Goal: Task Accomplishment & Management: Manage account settings

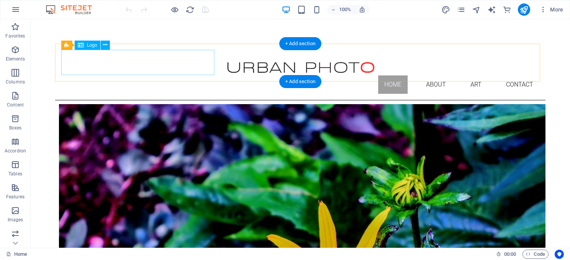
click at [119, 67] on div at bounding box center [300, 63] width 478 height 26
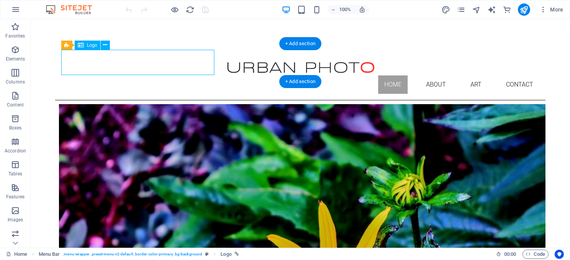
click at [119, 67] on div at bounding box center [300, 63] width 478 height 26
select select "px"
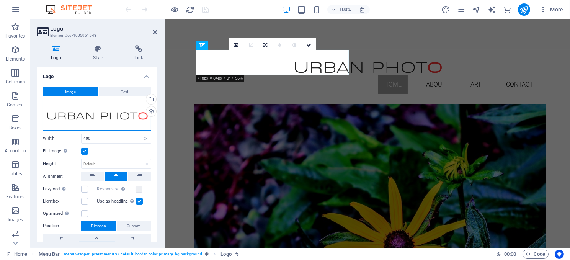
click at [101, 118] on div "Drag files here, click to choose files or select files from Files or our free s…" at bounding box center [97, 115] width 108 height 31
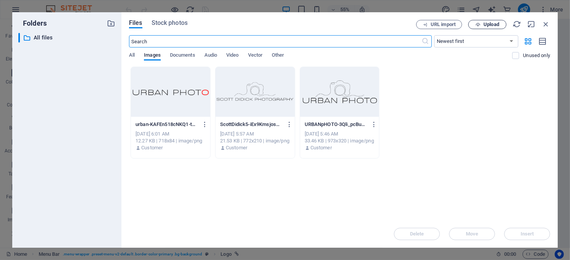
click at [486, 25] on span "Upload" at bounding box center [491, 24] width 16 height 5
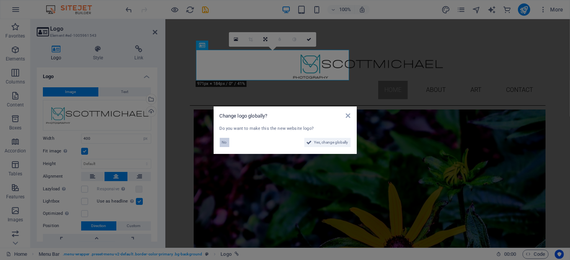
click at [223, 140] on span "No" at bounding box center [224, 142] width 5 height 9
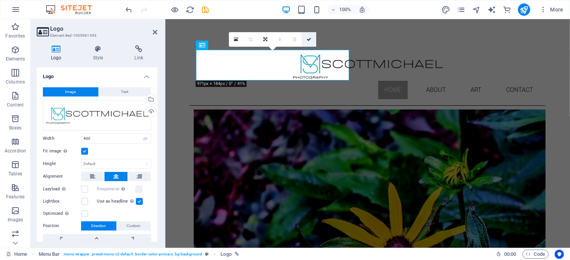
click at [306, 38] on link at bounding box center [309, 39] width 15 height 15
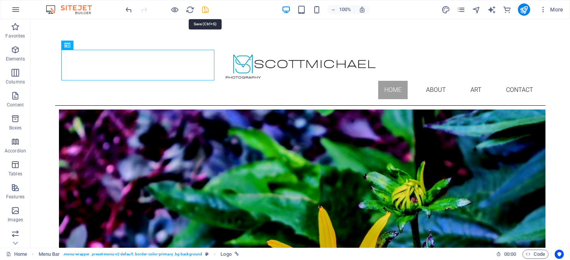
click at [207, 9] on icon "save" at bounding box center [205, 9] width 9 height 9
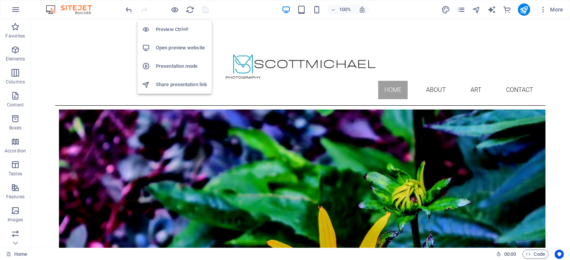
click at [171, 46] on h6 "Open preview website" at bounding box center [181, 47] width 51 height 9
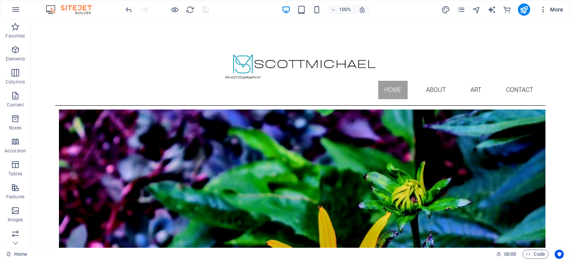
click at [549, 7] on span "More" at bounding box center [551, 10] width 24 height 8
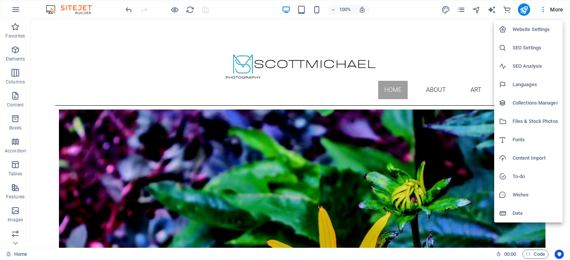
click at [528, 29] on h6 "Website Settings" at bounding box center [535, 29] width 46 height 9
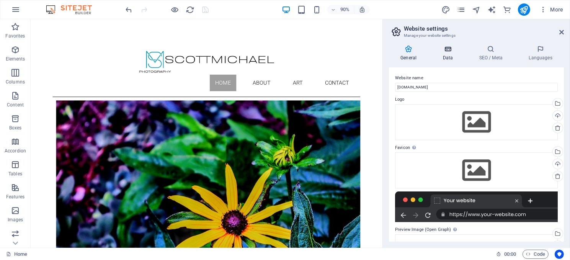
click at [447, 52] on icon at bounding box center [447, 49] width 33 height 8
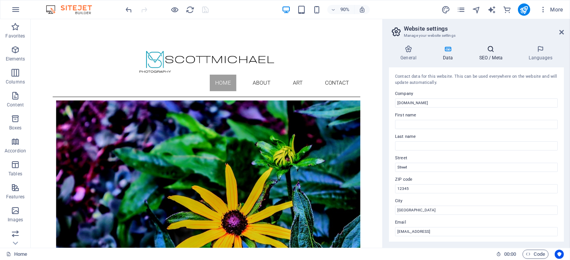
click at [488, 52] on icon at bounding box center [490, 49] width 47 height 8
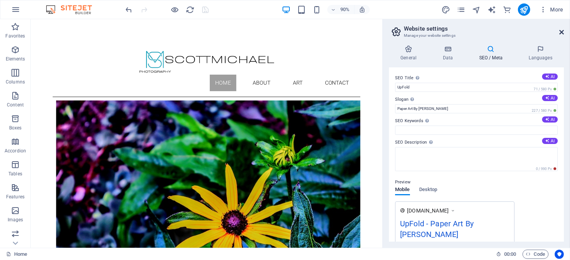
click at [560, 30] on icon at bounding box center [561, 32] width 5 height 6
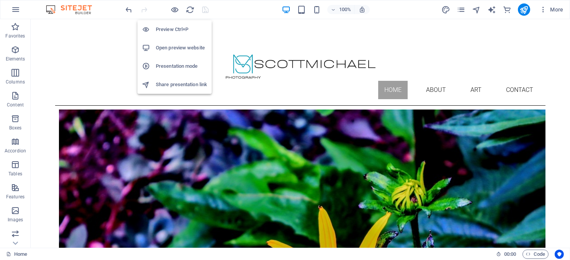
click at [176, 47] on h6 "Open preview website" at bounding box center [181, 47] width 51 height 9
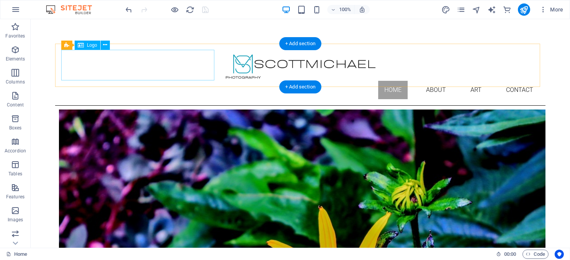
click at [139, 60] on div at bounding box center [300, 65] width 478 height 31
select select "px"
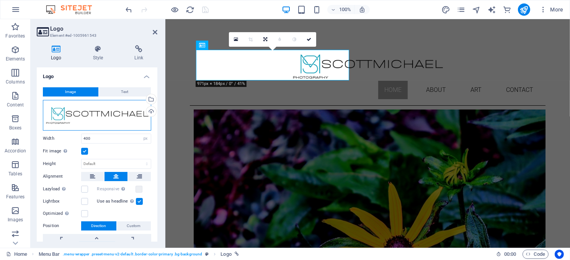
click at [68, 112] on div "Drag files here, click to choose files or select files from Files or our free s…" at bounding box center [97, 115] width 108 height 31
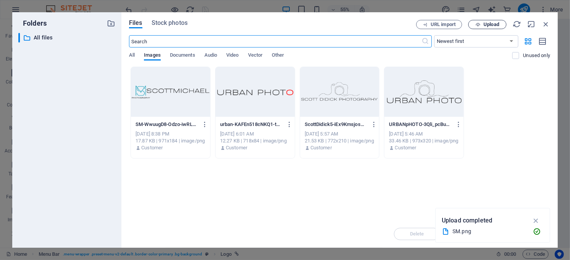
click at [485, 20] on button "Upload" at bounding box center [487, 24] width 38 height 9
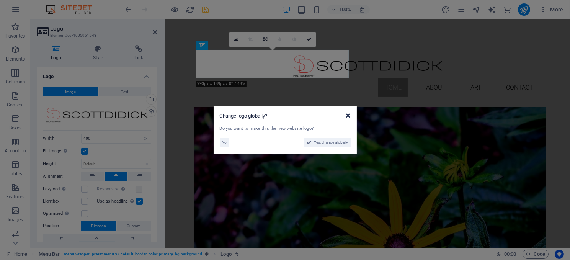
click at [347, 113] on icon at bounding box center [348, 115] width 5 height 6
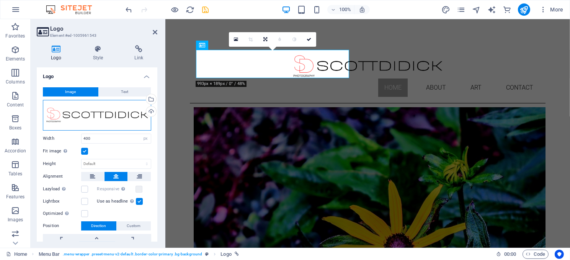
click at [113, 117] on div "Drag files here, click to choose files or select files from Files or our free s…" at bounding box center [97, 115] width 108 height 31
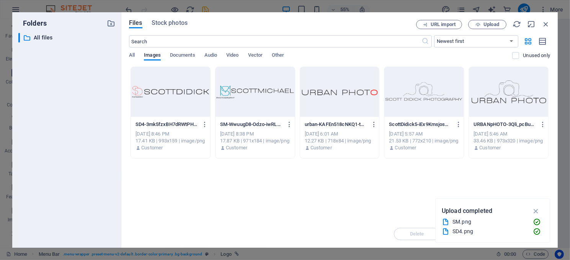
click at [158, 96] on div at bounding box center [170, 92] width 79 height 50
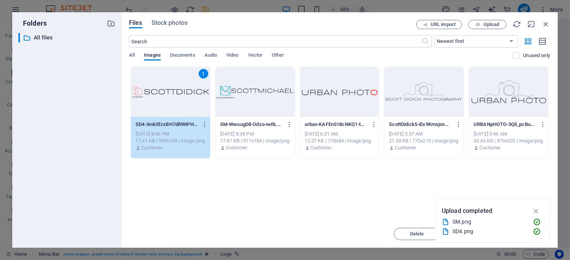
click at [158, 96] on div "1" at bounding box center [170, 92] width 79 height 50
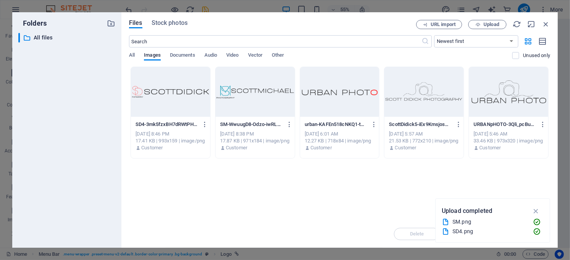
click at [158, 96] on div at bounding box center [170, 92] width 79 height 50
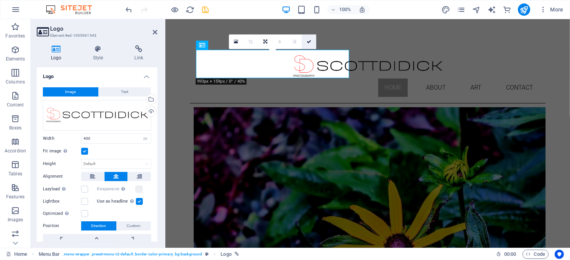
click at [307, 41] on icon at bounding box center [309, 41] width 5 height 5
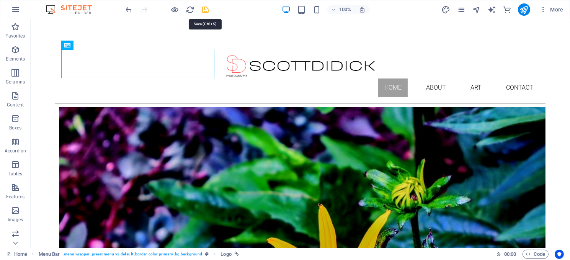
click at [204, 9] on icon "save" at bounding box center [205, 9] width 9 height 9
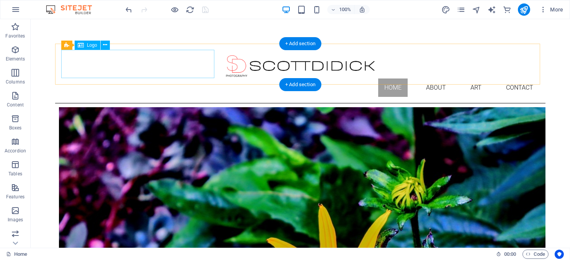
click at [130, 62] on div at bounding box center [300, 64] width 478 height 29
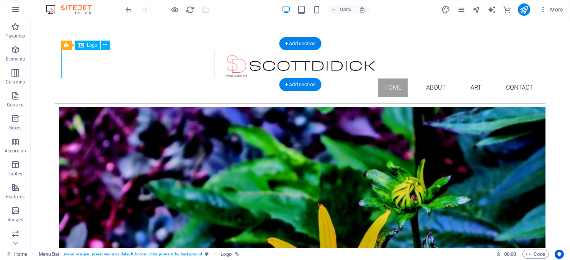
click at [130, 62] on div at bounding box center [300, 64] width 478 height 29
select select "px"
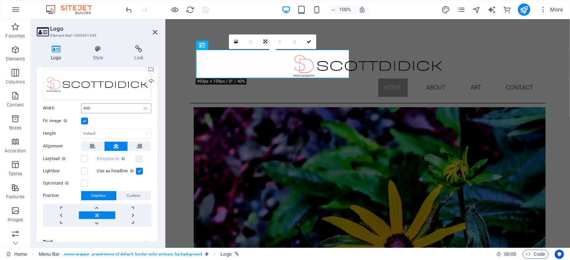
scroll to position [38, 0]
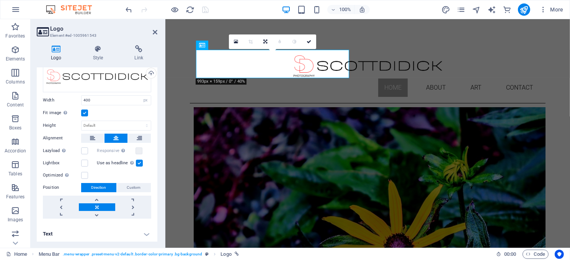
click at [139, 162] on label at bounding box center [139, 163] width 7 height 7
click at [0, 0] on input "Use as headline The image will be wrapped in an H1 headline tag. Useful for giv…" at bounding box center [0, 0] width 0 height 0
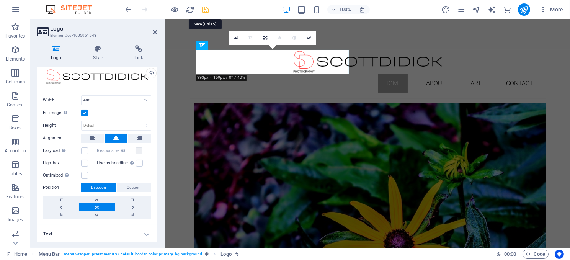
click at [204, 9] on icon "save" at bounding box center [205, 9] width 9 height 9
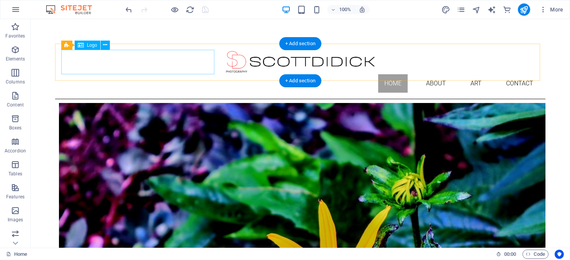
click at [145, 67] on div at bounding box center [300, 62] width 478 height 24
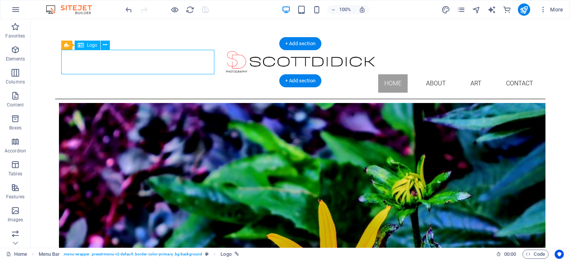
click at [145, 67] on div at bounding box center [300, 62] width 478 height 24
select select "px"
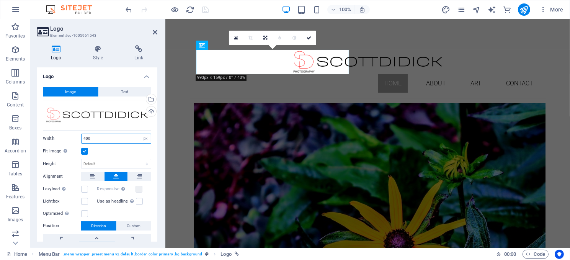
drag, startPoint x: 95, startPoint y: 138, endPoint x: 82, endPoint y: 136, distance: 13.5
click at [82, 136] on input "400" at bounding box center [116, 138] width 69 height 9
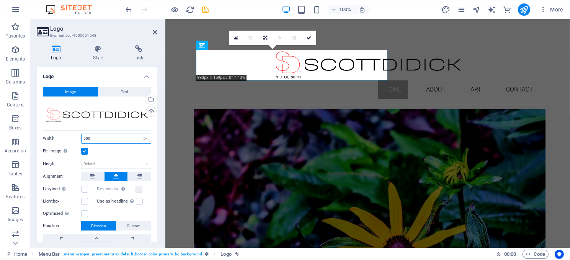
type input "500"
click at [82, 150] on label at bounding box center [84, 151] width 7 height 7
click at [0, 0] on input "Fit image Automatically fit image to a fixed width and height" at bounding box center [0, 0] width 0 height 0
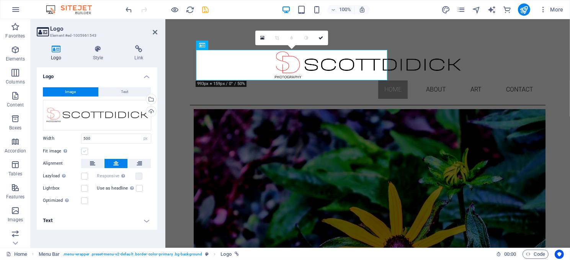
click at [85, 150] on label at bounding box center [84, 151] width 7 height 7
click at [0, 0] on input "Fit image Automatically fit image to a fixed width and height" at bounding box center [0, 0] width 0 height 0
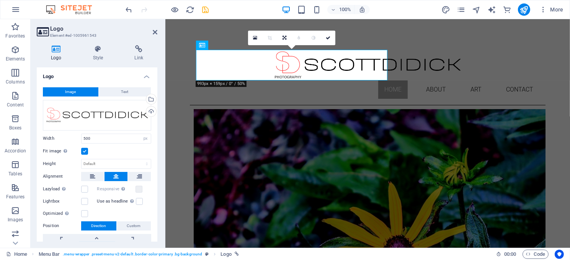
click at [85, 150] on label at bounding box center [84, 151] width 7 height 7
click at [0, 0] on input "Fit image Automatically fit image to a fixed width and height" at bounding box center [0, 0] width 0 height 0
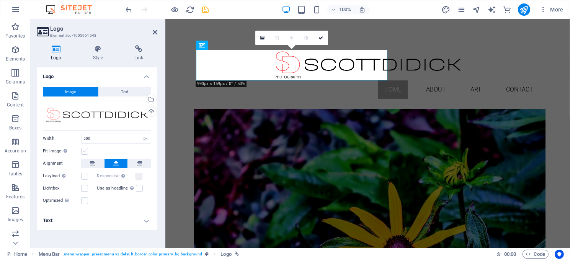
click at [85, 150] on label at bounding box center [84, 151] width 7 height 7
click at [0, 0] on input "Fit image Automatically fit image to a fixed width and height" at bounding box center [0, 0] width 0 height 0
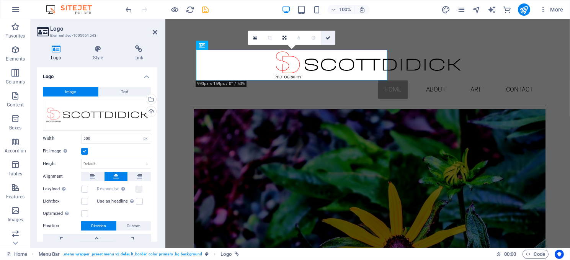
drag, startPoint x: 328, startPoint y: 37, endPoint x: 297, endPoint y: 18, distance: 36.4
click at [328, 37] on icon at bounding box center [328, 38] width 5 height 5
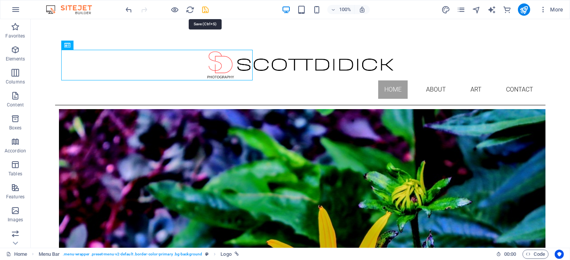
click at [205, 7] on icon "save" at bounding box center [205, 9] width 9 height 9
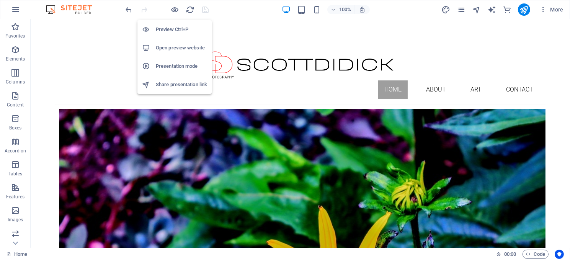
click at [174, 46] on h6 "Open preview website" at bounding box center [181, 47] width 51 height 9
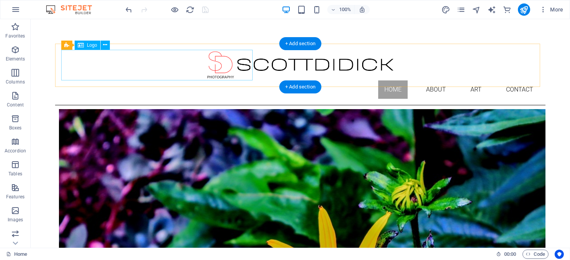
click at [146, 71] on div at bounding box center [300, 65] width 478 height 31
select select "px"
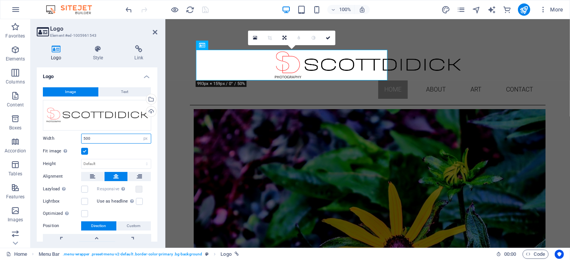
drag, startPoint x: 82, startPoint y: 138, endPoint x: 73, endPoint y: 136, distance: 9.8
click at [73, 136] on div "Width 500 Default auto px rem % em vh vw" at bounding box center [97, 139] width 108 height 10
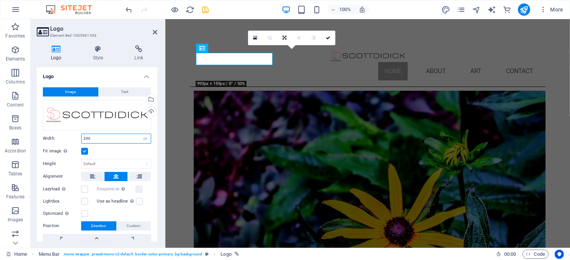
drag, startPoint x: 93, startPoint y: 136, endPoint x: 79, endPoint y: 135, distance: 14.6
click at [79, 135] on div "Width 200 Default auto px rem % em vh vw" at bounding box center [97, 139] width 108 height 10
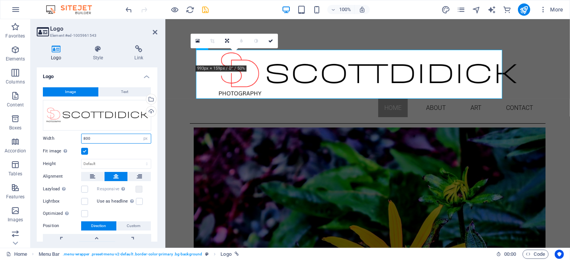
drag, startPoint x: 103, startPoint y: 138, endPoint x: 72, endPoint y: 137, distance: 31.4
click at [72, 137] on div "Width 800 Default auto px rem % em vh vw" at bounding box center [97, 139] width 108 height 10
type input "600"
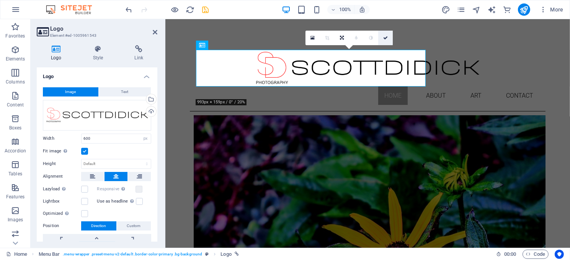
click at [385, 34] on link at bounding box center [385, 38] width 15 height 15
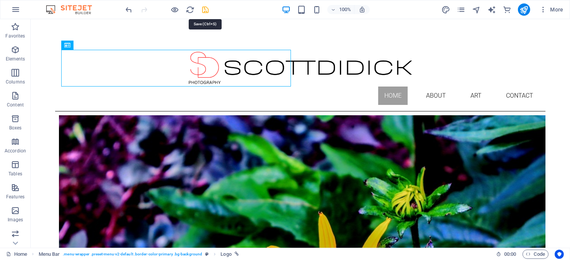
click at [206, 6] on icon "save" at bounding box center [205, 9] width 9 height 9
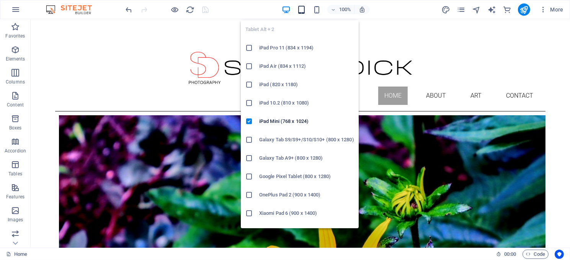
click at [302, 9] on icon "button" at bounding box center [301, 9] width 9 height 9
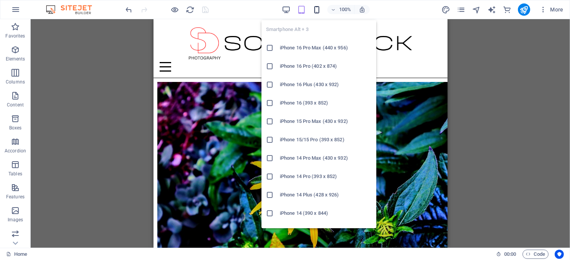
click at [316, 9] on icon "button" at bounding box center [316, 9] width 9 height 9
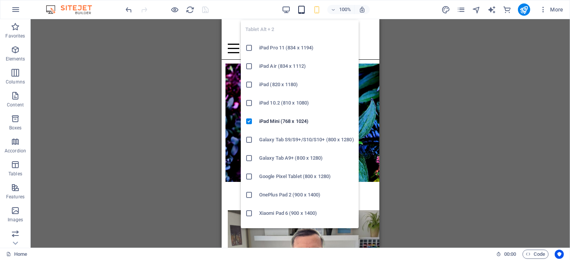
click at [299, 10] on icon "button" at bounding box center [301, 9] width 9 height 9
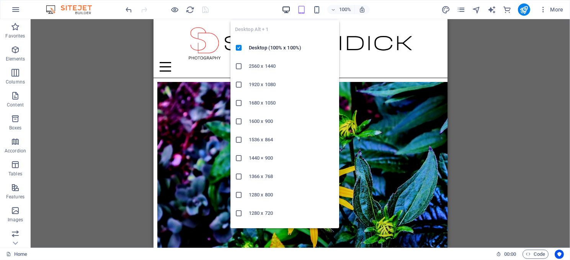
click at [285, 8] on icon "button" at bounding box center [286, 9] width 9 height 9
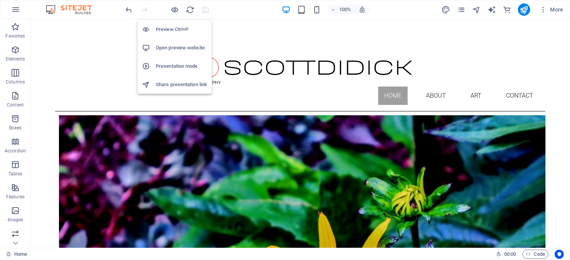
click at [180, 44] on h6 "Open preview website" at bounding box center [181, 47] width 51 height 9
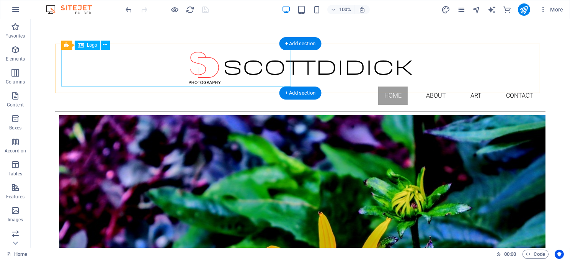
click at [223, 76] on div at bounding box center [300, 68] width 478 height 37
select select "px"
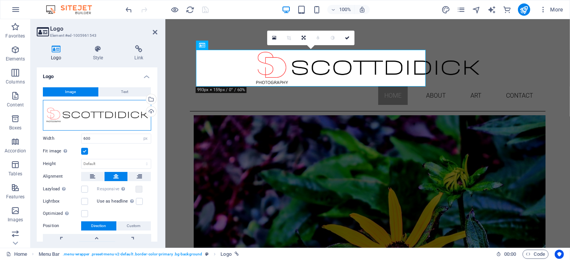
click at [91, 111] on div "Drag files here, click to choose files or select files from Files or our free s…" at bounding box center [97, 115] width 108 height 31
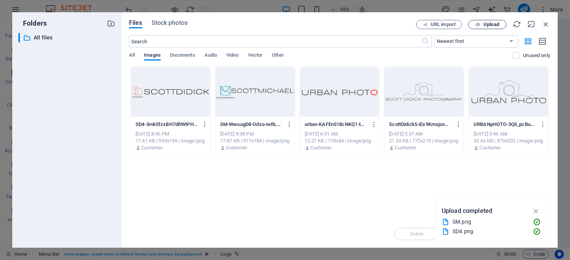
click at [488, 22] on span "Upload" at bounding box center [491, 24] width 16 height 5
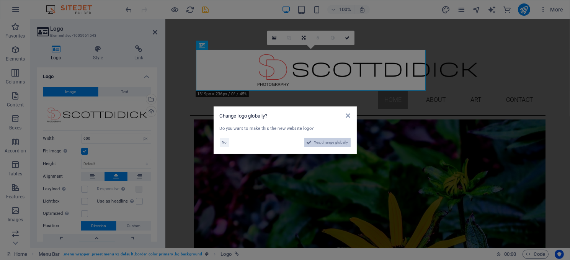
click at [328, 140] on span "Yes, change globally" at bounding box center [331, 142] width 34 height 9
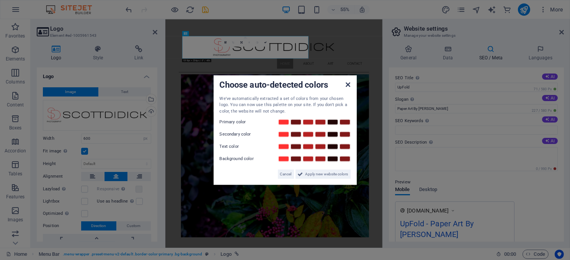
click at [346, 81] on icon at bounding box center [348, 84] width 5 height 6
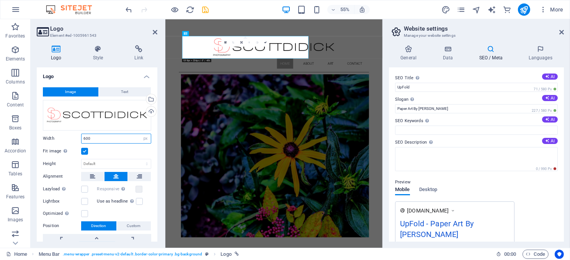
drag, startPoint x: 96, startPoint y: 137, endPoint x: 65, endPoint y: 139, distance: 31.4
click at [65, 139] on div "Width 600 Default auto px rem % em vh vw" at bounding box center [97, 139] width 108 height 10
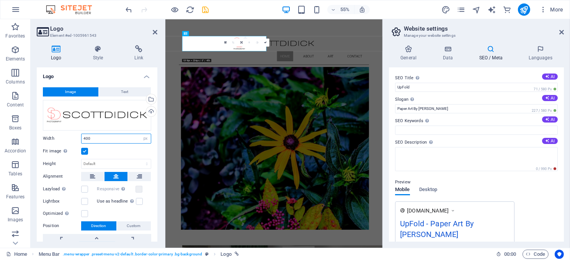
type input "400"
click at [205, 7] on icon "save" at bounding box center [205, 9] width 9 height 9
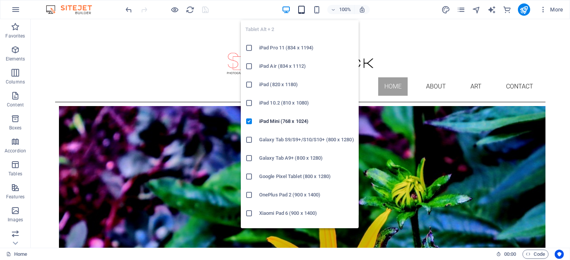
click at [300, 10] on icon "button" at bounding box center [301, 9] width 9 height 9
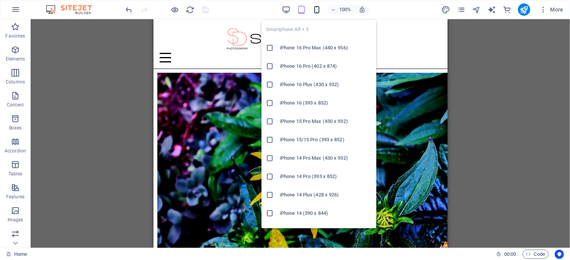
click at [316, 10] on icon "button" at bounding box center [316, 9] width 9 height 9
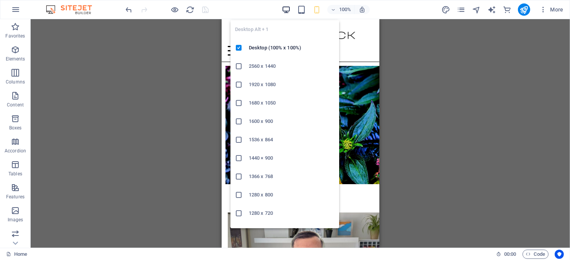
click at [283, 7] on icon "button" at bounding box center [286, 9] width 9 height 9
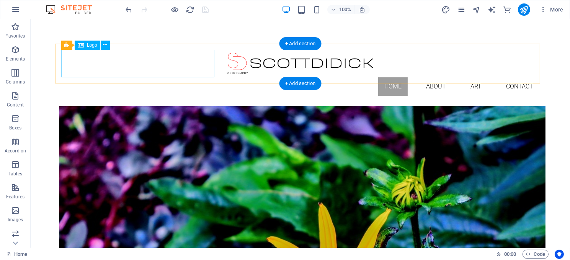
click at [148, 68] on div at bounding box center [300, 64] width 478 height 28
select select "px"
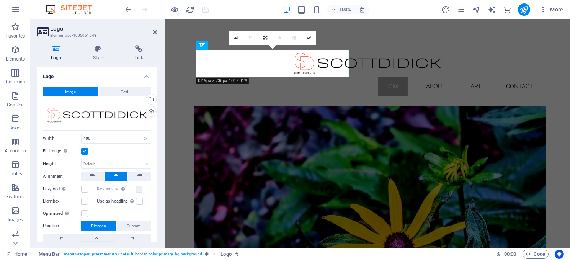
click at [84, 148] on label at bounding box center [84, 151] width 7 height 7
click at [0, 0] on input "Fit image Automatically fit image to a fixed width and height" at bounding box center [0, 0] width 0 height 0
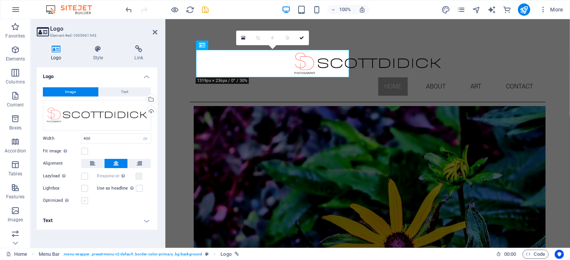
click at [84, 199] on label at bounding box center [84, 200] width 7 height 7
click at [0, 0] on input "Optimized Images are compressed to improve page speed." at bounding box center [0, 0] width 0 height 0
click at [83, 199] on label at bounding box center [84, 200] width 7 height 7
click at [0, 0] on input "Optimized Images are compressed to improve page speed." at bounding box center [0, 0] width 0 height 0
click at [83, 199] on label at bounding box center [84, 200] width 7 height 7
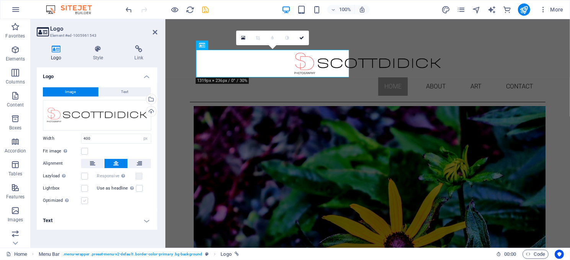
click at [0, 0] on input "Optimized Images are compressed to improve page speed." at bounding box center [0, 0] width 0 height 0
click at [137, 174] on label at bounding box center [138, 176] width 7 height 7
click at [0, 0] on input "Responsive Automatically load retina image and smartphone optimized sizes." at bounding box center [0, 0] width 0 height 0
click at [316, 36] on icon at bounding box center [316, 38] width 5 height 5
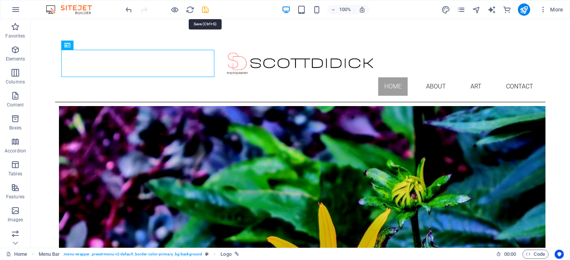
click at [206, 9] on icon "save" at bounding box center [205, 9] width 9 height 9
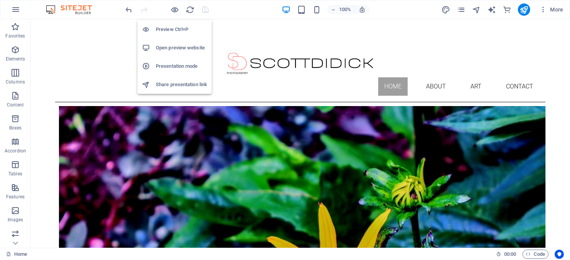
click at [186, 47] on h6 "Open preview website" at bounding box center [181, 47] width 51 height 9
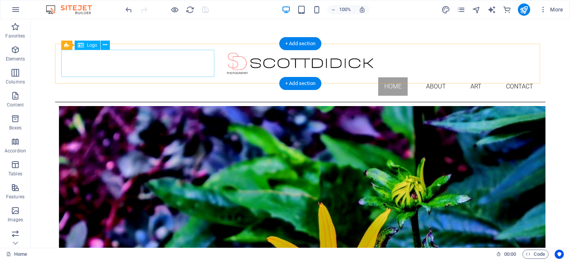
click at [129, 62] on div at bounding box center [300, 64] width 478 height 28
select select "px"
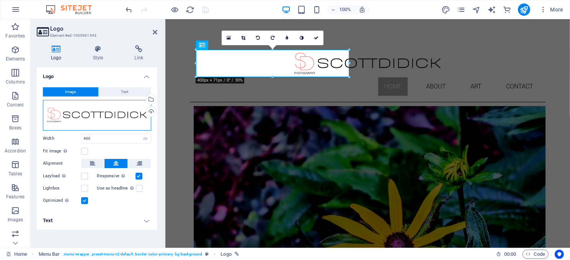
click at [82, 107] on div "Drag files here, click to choose files or select files from Files or our free s…" at bounding box center [97, 115] width 108 height 31
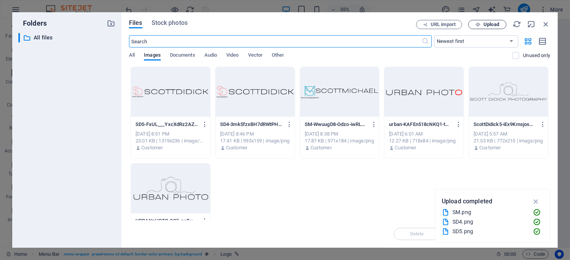
click at [483, 24] on span "Upload" at bounding box center [491, 24] width 16 height 5
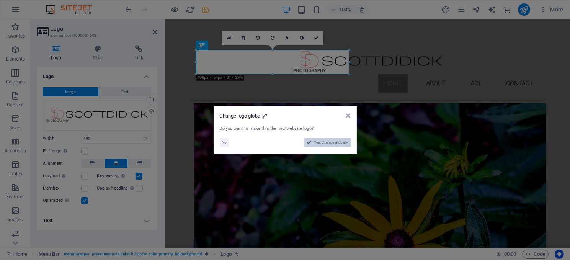
click at [330, 141] on span "Yes, change globally" at bounding box center [331, 142] width 34 height 9
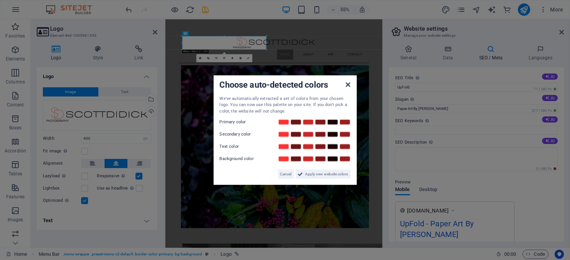
click at [347, 82] on icon at bounding box center [348, 84] width 5 height 6
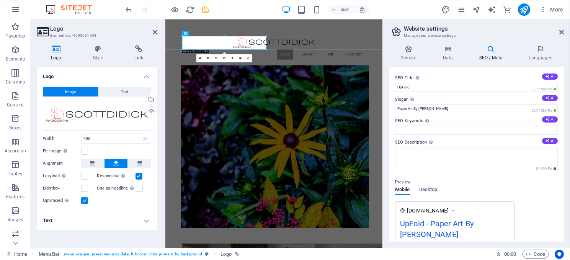
click at [158, 31] on aside "Logo Element #ed-1005961543 Logo Style Link Logo Image Text Drag files here, cl…" at bounding box center [98, 133] width 135 height 228
click at [154, 30] on icon at bounding box center [155, 32] width 5 height 6
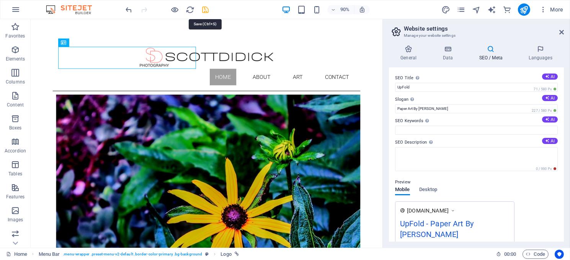
click at [205, 8] on icon "save" at bounding box center [205, 9] width 9 height 9
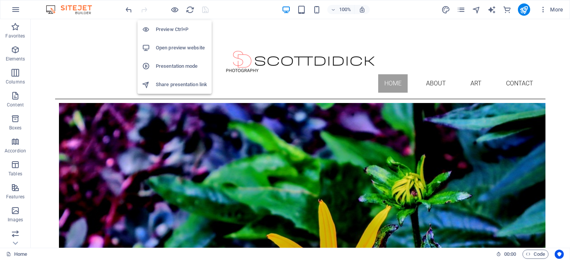
click at [181, 46] on h6 "Open preview website" at bounding box center [181, 47] width 51 height 9
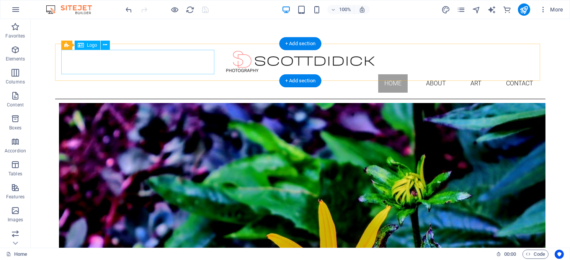
click at [115, 61] on div at bounding box center [300, 62] width 478 height 24
select select "px"
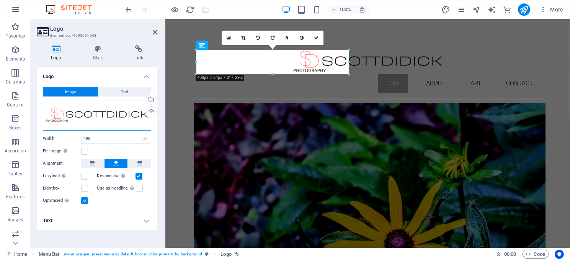
click at [87, 109] on div "Drag files here, click to choose files or select files from Files or our free s…" at bounding box center [97, 115] width 108 height 31
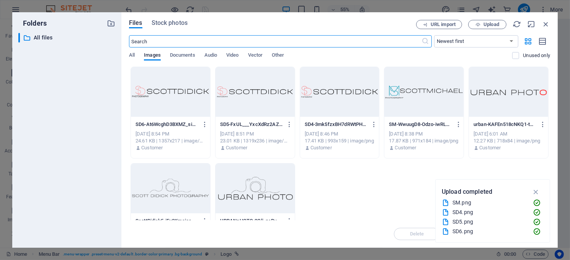
click at [178, 91] on div at bounding box center [170, 92] width 79 height 50
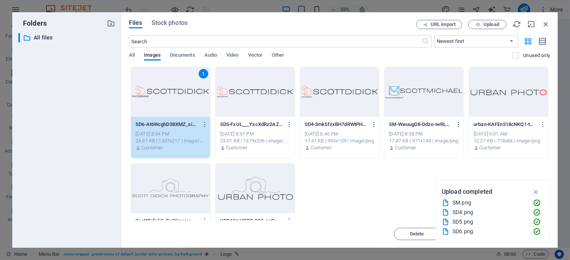
click at [178, 91] on div "1" at bounding box center [170, 92] width 79 height 50
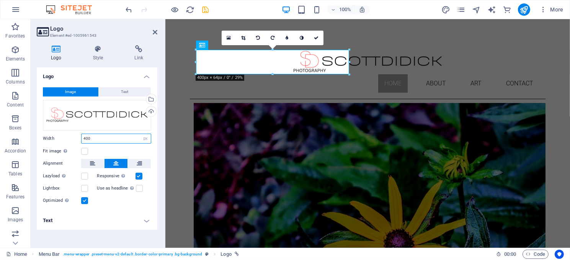
drag, startPoint x: 95, startPoint y: 135, endPoint x: 79, endPoint y: 135, distance: 15.7
click at [79, 135] on div "Width 400 Default auto px rem % em vh vw" at bounding box center [97, 139] width 108 height 10
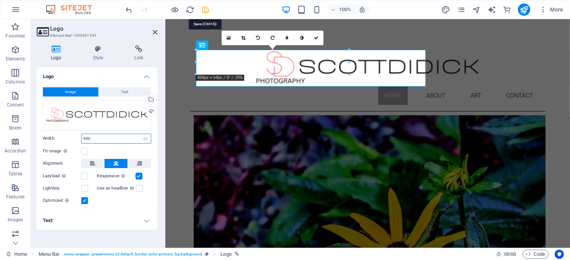
type input "600"
click at [205, 8] on icon "save" at bounding box center [205, 9] width 9 height 9
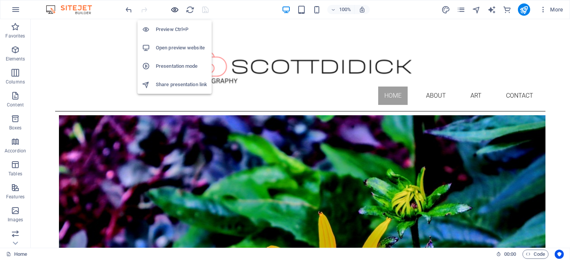
click at [173, 8] on icon "button" at bounding box center [175, 9] width 9 height 9
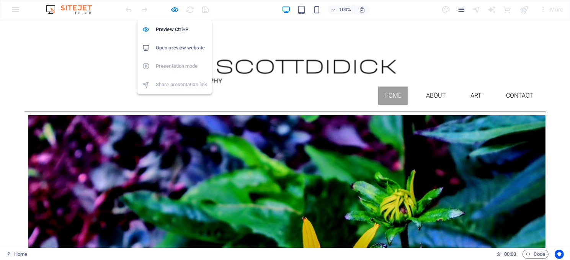
click at [165, 44] on h6 "Open preview website" at bounding box center [181, 47] width 51 height 9
click at [173, 8] on icon "button" at bounding box center [175, 9] width 9 height 9
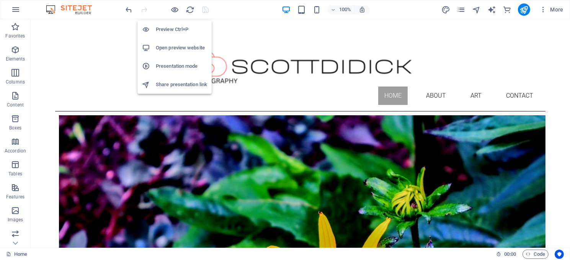
click at [150, 60] on li "Presentation mode" at bounding box center [174, 66] width 74 height 18
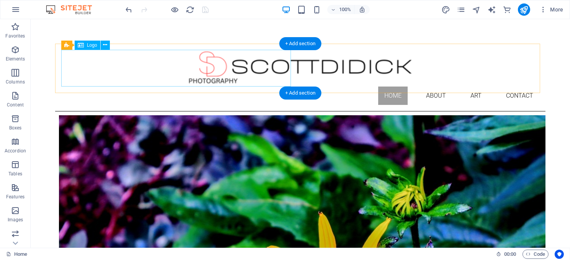
click at [156, 65] on div at bounding box center [300, 68] width 478 height 37
select select "px"
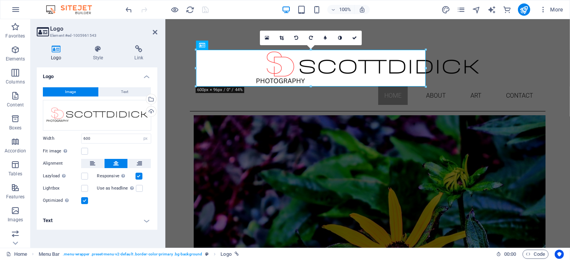
click at [83, 197] on label at bounding box center [84, 200] width 7 height 7
click at [0, 0] on input "Optimized Images are compressed to improve page speed." at bounding box center [0, 0] width 0 height 0
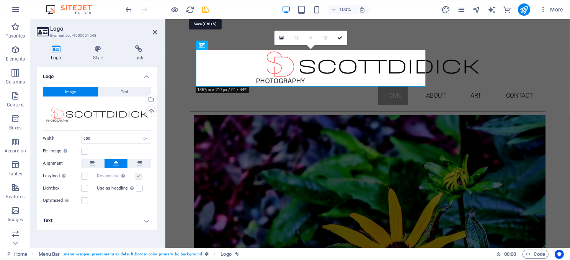
click at [207, 5] on icon "save" at bounding box center [205, 9] width 9 height 9
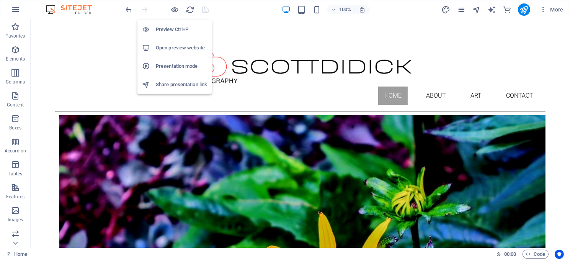
click at [178, 46] on h6 "Open preview website" at bounding box center [181, 47] width 51 height 9
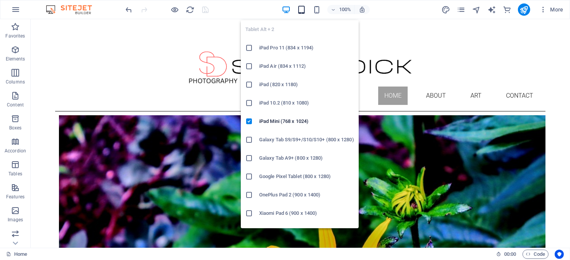
click at [301, 6] on icon "button" at bounding box center [301, 9] width 9 height 9
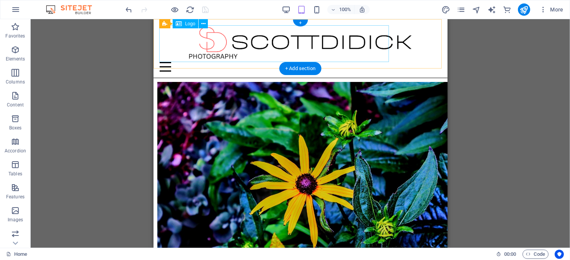
click at [251, 44] on div at bounding box center [300, 43] width 282 height 37
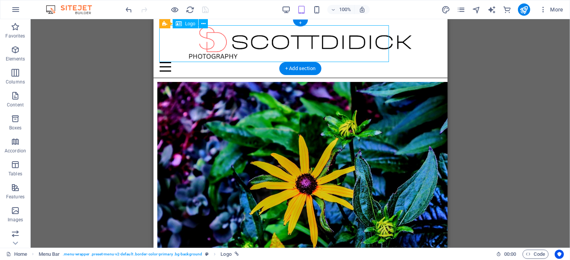
click at [251, 44] on div at bounding box center [300, 43] width 282 height 37
select select "px"
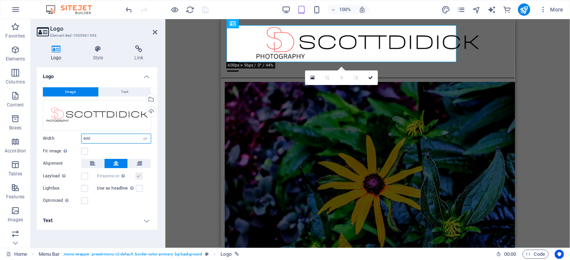
drag, startPoint x: 95, startPoint y: 137, endPoint x: 82, endPoint y: 137, distance: 13.0
click at [82, 137] on input "600" at bounding box center [116, 138] width 69 height 9
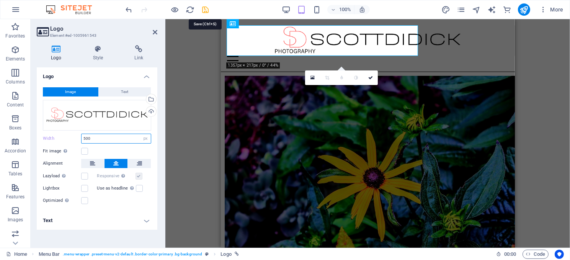
type input "500"
click at [205, 7] on icon "save" at bounding box center [205, 9] width 9 height 9
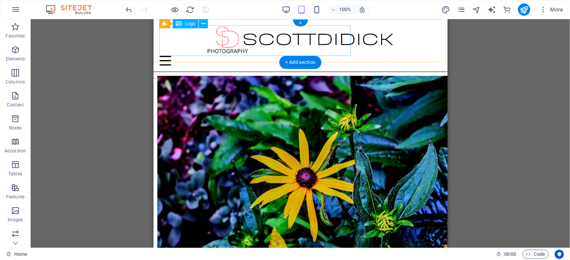
click at [198, 38] on div at bounding box center [300, 40] width 282 height 31
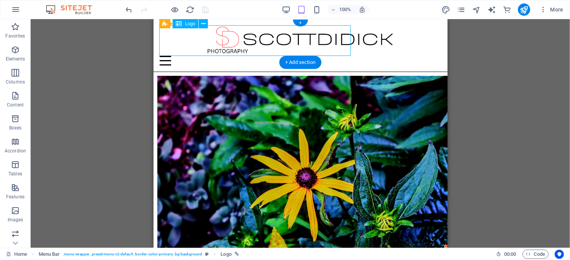
click at [198, 38] on div at bounding box center [300, 40] width 282 height 31
select select "px"
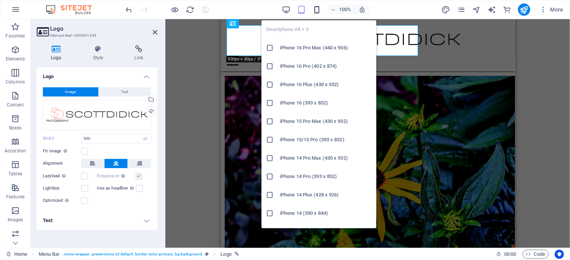
click at [315, 9] on icon "button" at bounding box center [316, 9] width 9 height 9
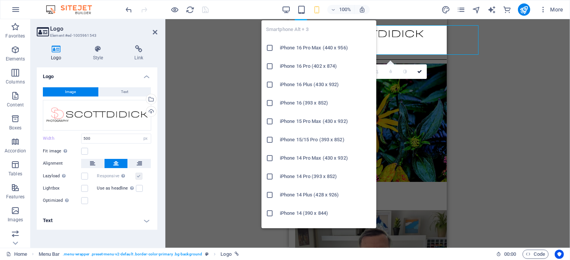
type input "300"
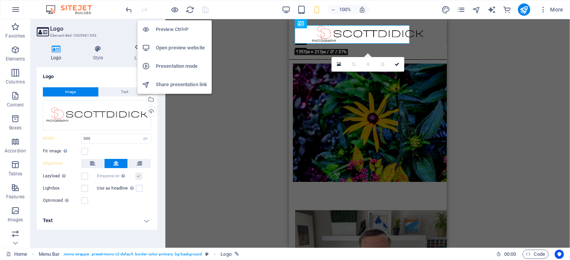
click at [177, 29] on h6 "Preview Ctrl+P" at bounding box center [181, 29] width 51 height 9
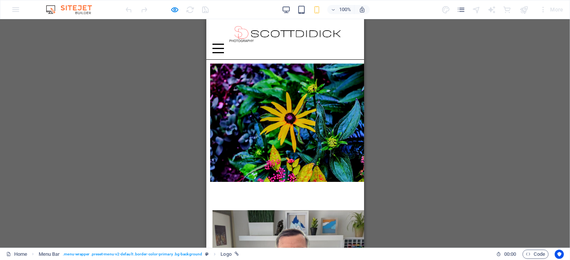
click at [259, 31] on img at bounding box center [284, 34] width 115 height 18
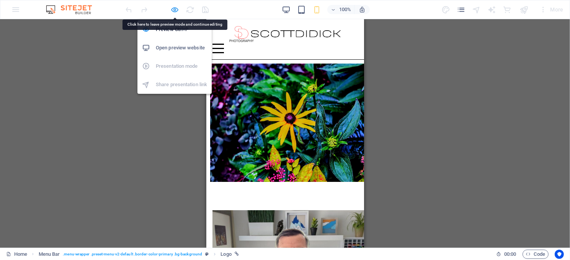
click at [173, 7] on icon "button" at bounding box center [175, 9] width 9 height 9
select select "px"
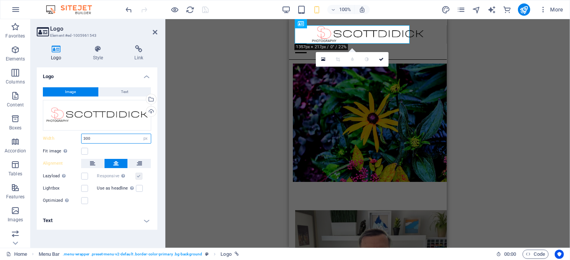
click at [96, 139] on input "300" at bounding box center [116, 138] width 69 height 9
drag, startPoint x: 96, startPoint y: 138, endPoint x: 79, endPoint y: 137, distance: 17.6
click at [79, 137] on div "Width 300 Default auto px rem % em vh vw" at bounding box center [97, 139] width 108 height 10
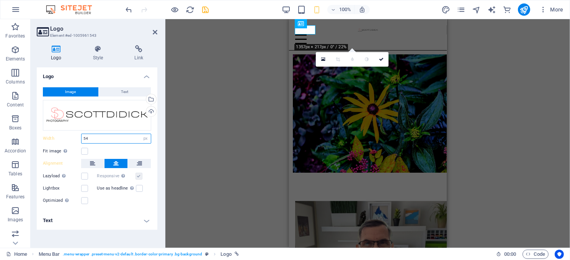
drag, startPoint x: 90, startPoint y: 137, endPoint x: 82, endPoint y: 137, distance: 8.4
click at [82, 137] on input "54" at bounding box center [116, 138] width 69 height 9
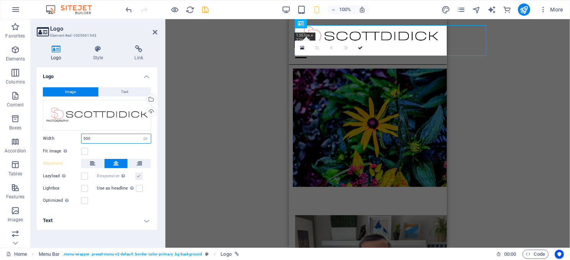
drag, startPoint x: 92, startPoint y: 139, endPoint x: 80, endPoint y: 139, distance: 11.9
click at [80, 139] on div "Width 500 Default auto px rem % em vh vw" at bounding box center [97, 139] width 108 height 10
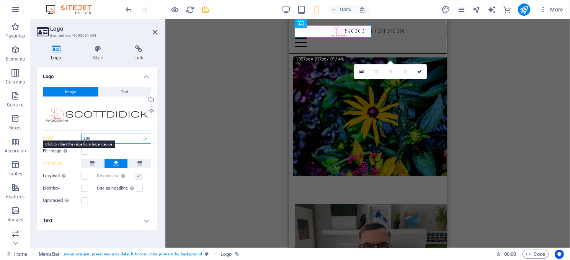
drag, startPoint x: 93, startPoint y: 138, endPoint x: 75, endPoint y: 137, distance: 18.4
click at [75, 137] on div "Width 200 Default auto px rem % em vh vw" at bounding box center [97, 139] width 108 height 10
type input "300"
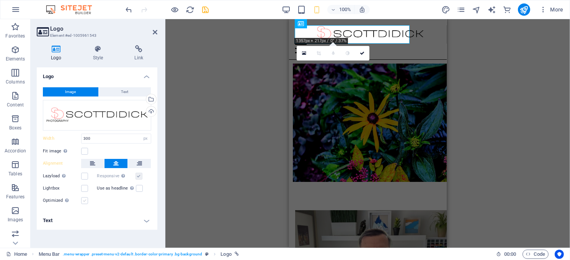
click at [84, 198] on label at bounding box center [84, 200] width 7 height 7
click at [0, 0] on input "Optimized Images are compressed to improve page speed." at bounding box center [0, 0] width 0 height 0
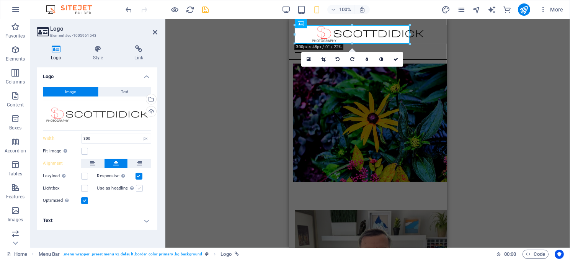
click at [136, 187] on label at bounding box center [139, 188] width 7 height 7
click at [0, 0] on input "Use as headline The image will be wrapped in an H1 headline tag. Useful for giv…" at bounding box center [0, 0] width 0 height 0
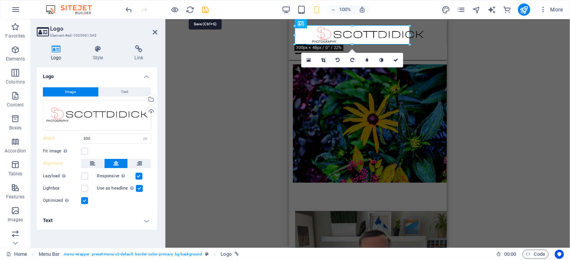
click at [207, 7] on icon "save" at bounding box center [205, 9] width 9 height 9
select select "px"
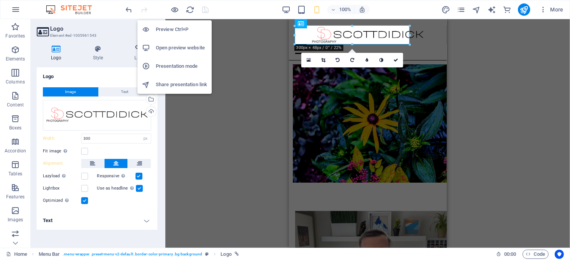
click at [172, 29] on h6 "Preview Ctrl+P" at bounding box center [181, 29] width 51 height 9
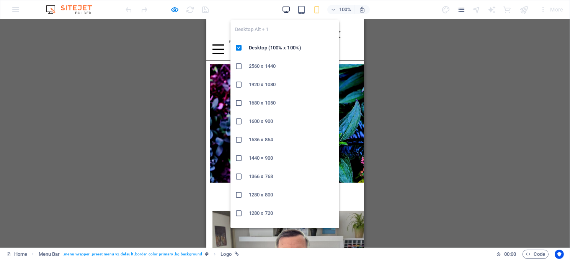
click at [287, 8] on icon "button" at bounding box center [286, 9] width 9 height 9
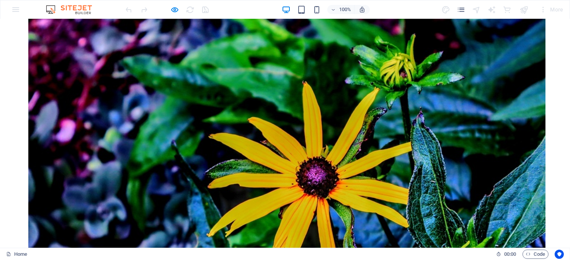
scroll to position [0, 0]
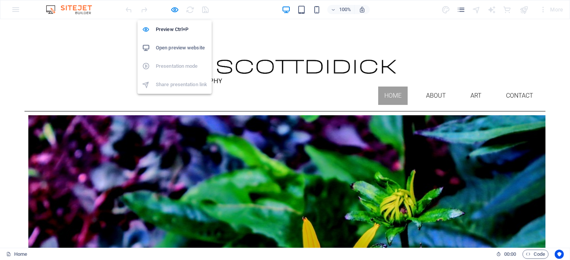
click at [175, 47] on h6 "Open preview website" at bounding box center [181, 47] width 51 height 9
click at [173, 8] on icon "button" at bounding box center [175, 9] width 9 height 9
select select "px"
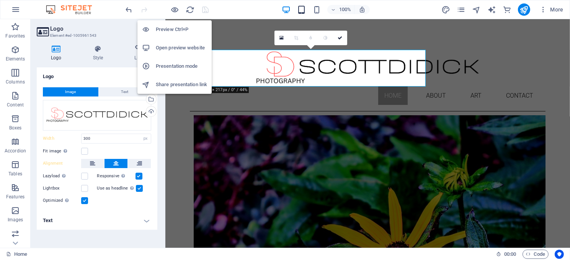
type input "600"
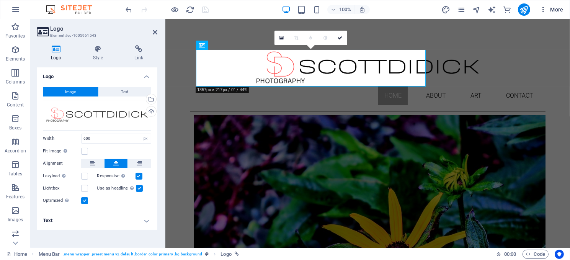
click at [551, 9] on span "More" at bounding box center [551, 10] width 24 height 8
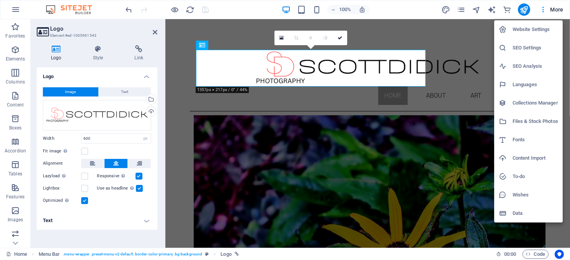
click at [517, 43] on h6 "SEO Settings" at bounding box center [535, 47] width 46 height 9
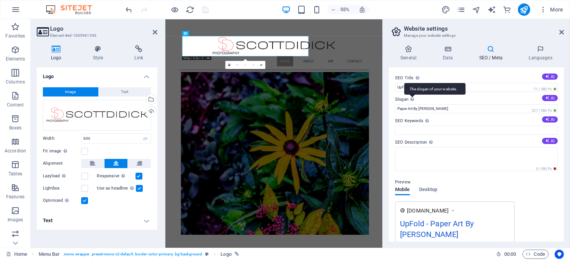
click at [465, 88] on div "The slogan of your website." at bounding box center [434, 88] width 61 height 11
click at [465, 104] on input "Paper Art By [PERSON_NAME]" at bounding box center [476, 108] width 163 height 9
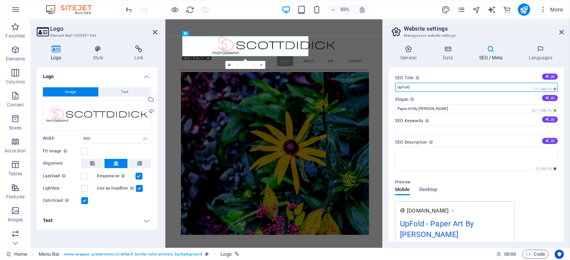
click at [465, 88] on input "UpFold" at bounding box center [476, 87] width 163 height 9
drag, startPoint x: 417, startPoint y: 87, endPoint x: 387, endPoint y: 87, distance: 29.8
click at [387, 87] on div "General Data SEO / Meta Languages Website name [DOMAIN_NAME] Logo Drag files he…" at bounding box center [476, 143] width 187 height 209
type input "s"
type input "[PERSON_NAME] Photography"
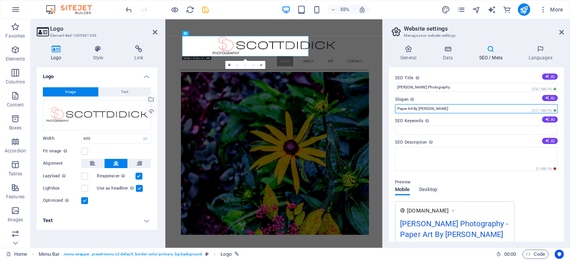
drag, startPoint x: 442, startPoint y: 109, endPoint x: 394, endPoint y: 111, distance: 47.9
click at [394, 111] on div "SEO Title The title of your website - make it something that stands out in sear…" at bounding box center [476, 154] width 175 height 174
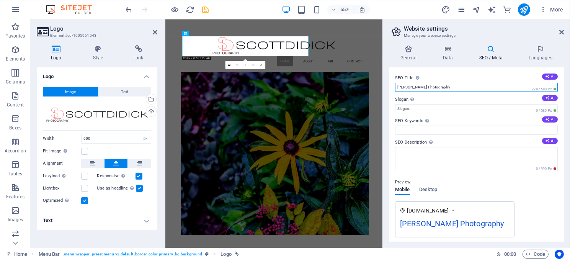
click at [418, 88] on input "[PERSON_NAME] Photography" at bounding box center [476, 87] width 163 height 9
click at [420, 86] on input "[PERSON_NAME] Photography" at bounding box center [476, 87] width 163 height 9
type input "[PERSON_NAME] Photography"
click at [489, 51] on icon at bounding box center [490, 49] width 47 height 8
click at [444, 54] on h4 "Data" at bounding box center [449, 53] width 36 height 16
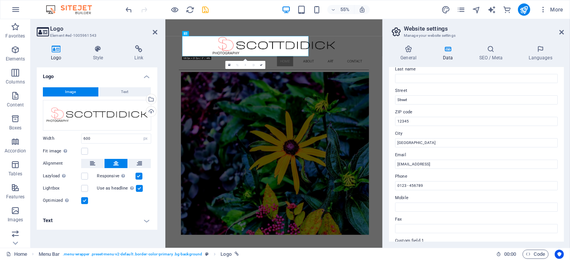
scroll to position [77, 0]
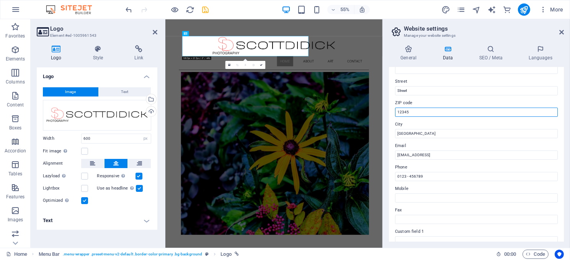
drag, startPoint x: 579, startPoint y: 131, endPoint x: 555, endPoint y: 136, distance: 24.2
type input "1"
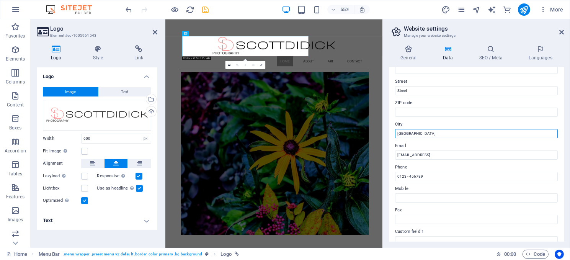
click at [422, 133] on input "[GEOGRAPHIC_DATA]" at bounding box center [476, 133] width 163 height 9
type input "B"
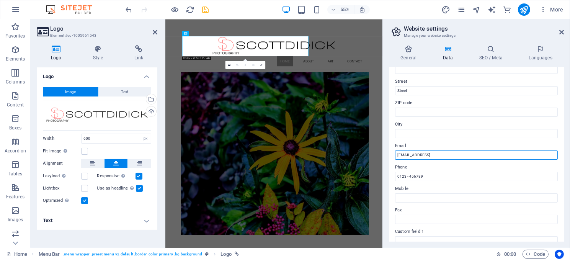
click at [493, 154] on input "[EMAIL_ADDRESS]" at bounding box center [476, 154] width 163 height 9
type input "f"
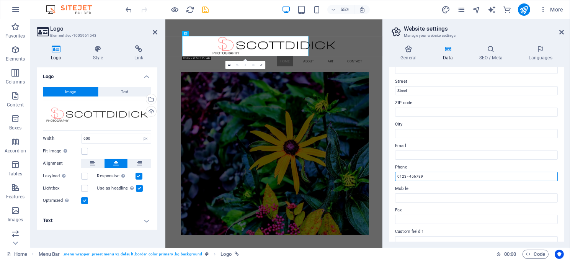
click at [432, 178] on input "0123 - 456789" at bounding box center [476, 176] width 163 height 9
type input "0"
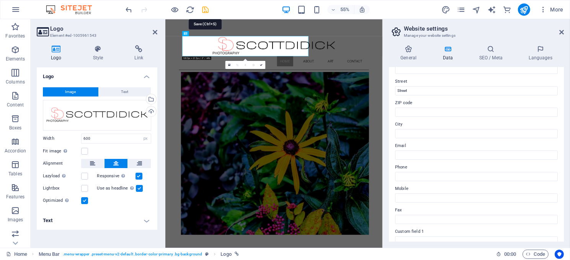
click at [204, 9] on icon "save" at bounding box center [205, 9] width 9 height 9
select select "px"
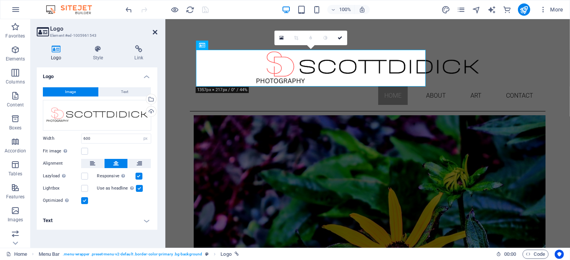
click at [153, 29] on icon at bounding box center [155, 32] width 5 height 6
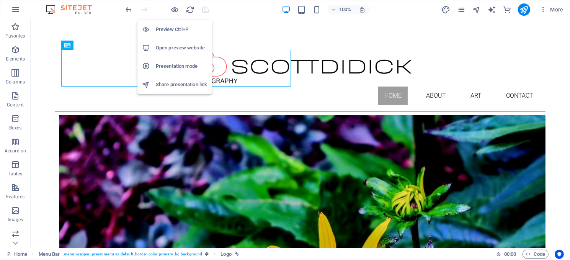
click at [184, 46] on h6 "Open preview website" at bounding box center [181, 47] width 51 height 9
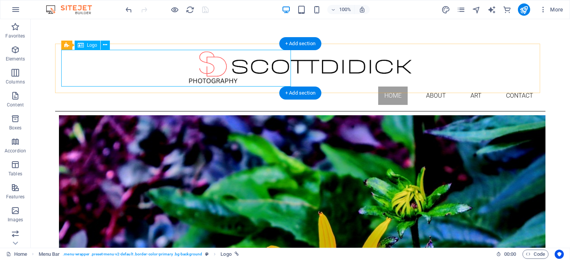
click at [172, 63] on div at bounding box center [300, 68] width 478 height 37
select select "px"
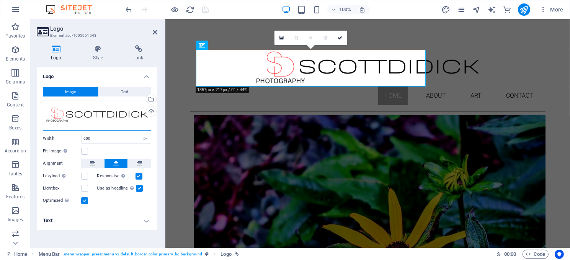
click at [101, 110] on div "Drag files here, click to choose files or select files from Files or our free s…" at bounding box center [97, 115] width 108 height 31
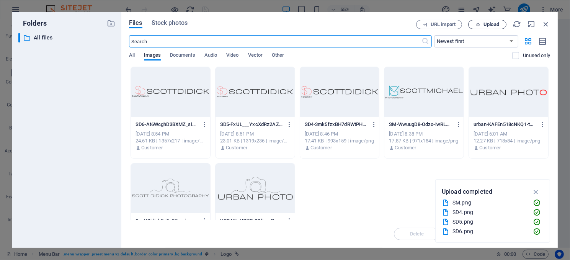
click at [494, 23] on span "Upload" at bounding box center [491, 24] width 16 height 5
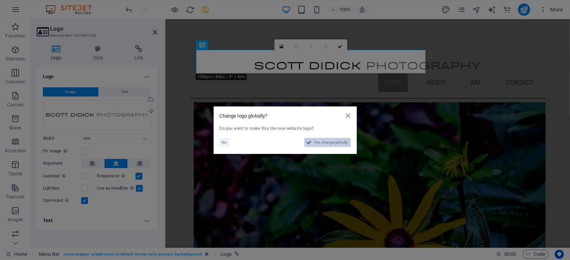
click at [316, 142] on span "Yes, change globally" at bounding box center [331, 142] width 34 height 9
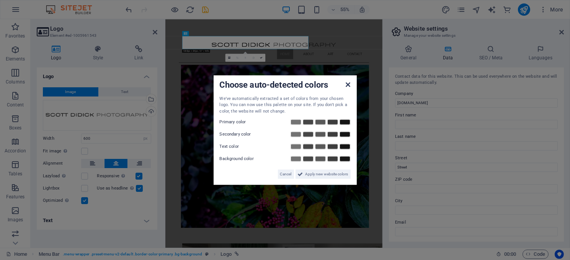
click at [346, 81] on icon at bounding box center [348, 84] width 5 height 6
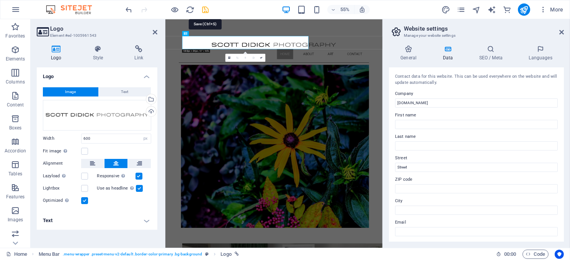
click at [204, 8] on icon "save" at bounding box center [205, 9] width 9 height 9
select select "px"
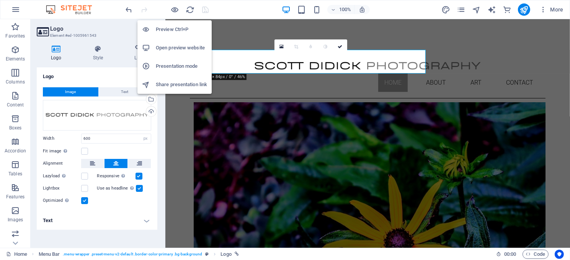
click at [170, 28] on h6 "Preview Ctrl+P" at bounding box center [181, 29] width 51 height 9
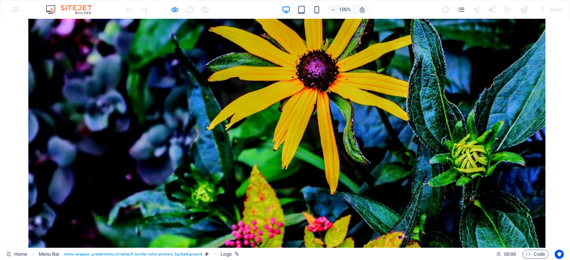
scroll to position [0, 0]
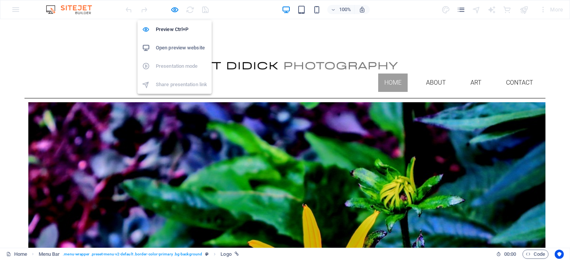
click at [175, 46] on h6 "Open preview website" at bounding box center [181, 47] width 51 height 9
click at [171, 6] on icon "button" at bounding box center [175, 9] width 9 height 9
select select "px"
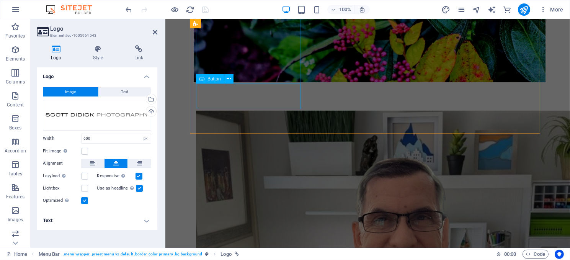
scroll to position [451, 0]
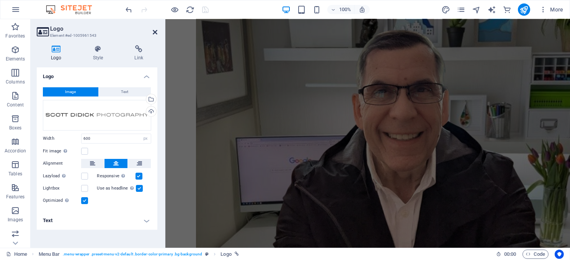
click at [157, 29] on icon at bounding box center [155, 32] width 5 height 6
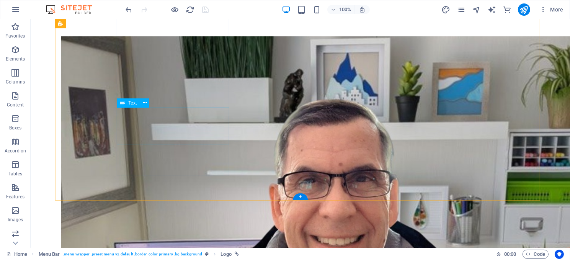
scroll to position [539, 0]
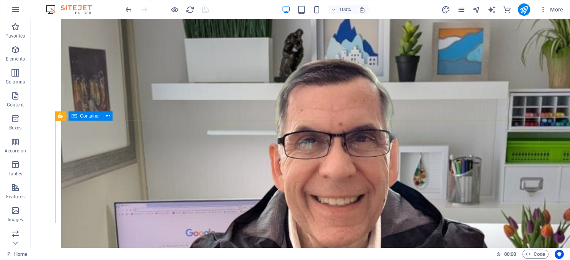
click at [87, 116] on span "Container" at bounding box center [90, 116] width 20 height 5
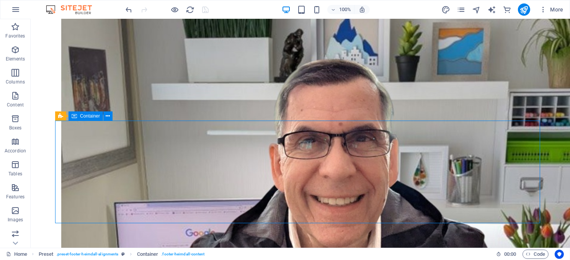
click at [87, 116] on span "Container" at bounding box center [90, 116] width 20 height 5
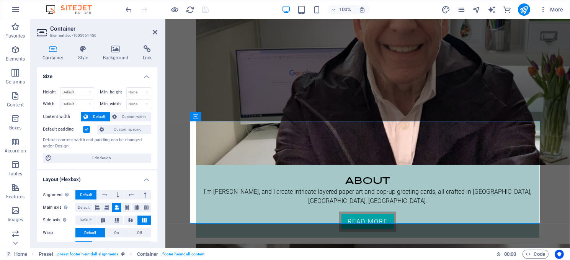
scroll to position [451, 0]
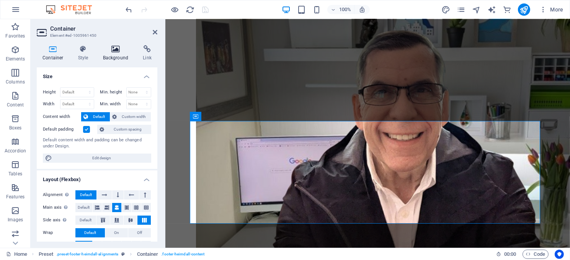
click at [119, 52] on icon at bounding box center [115, 49] width 37 height 8
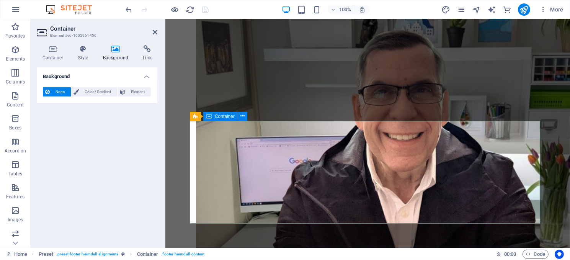
click at [209, 117] on span "Preset" at bounding box center [207, 116] width 13 height 5
select select "footer"
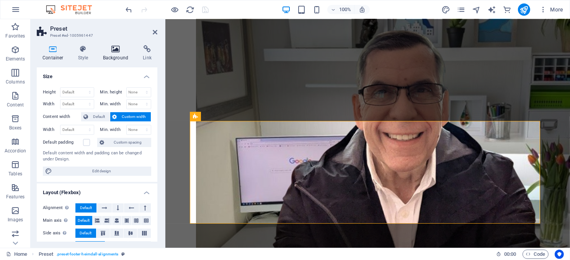
click at [121, 53] on h4 "Background" at bounding box center [117, 53] width 40 height 16
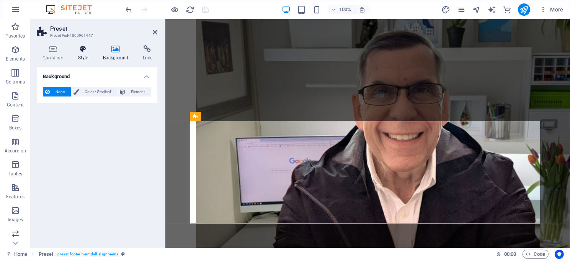
click at [80, 52] on icon at bounding box center [83, 49] width 22 height 8
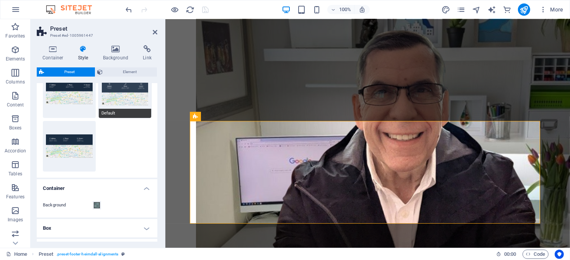
scroll to position [77, 0]
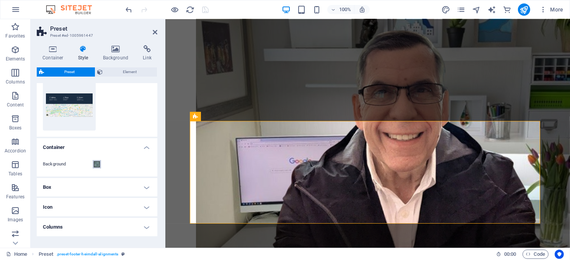
click at [96, 164] on span at bounding box center [97, 164] width 6 height 6
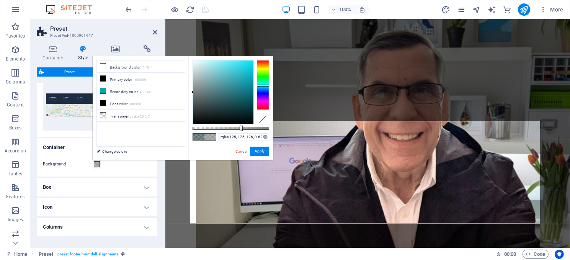
drag, startPoint x: 225, startPoint y: 105, endPoint x: 193, endPoint y: 92, distance: 35.0
click at [193, 92] on div at bounding box center [192, 92] width 3 height 3
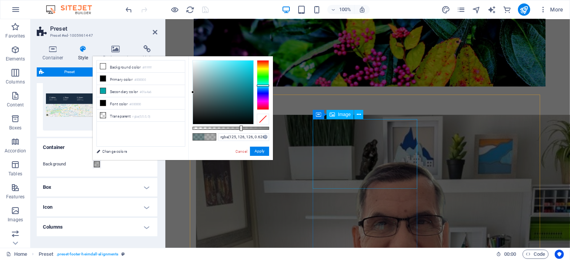
scroll to position [451, 0]
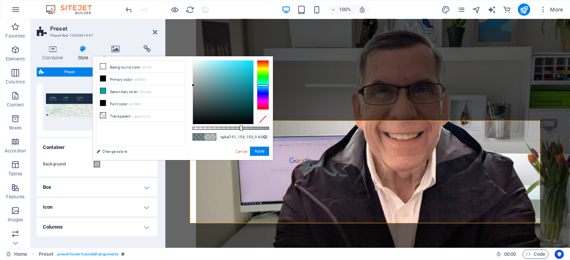
drag, startPoint x: 192, startPoint y: 91, endPoint x: 193, endPoint y: 85, distance: 6.2
click at [193, 85] on div at bounding box center [193, 85] width 3 height 3
type input "rgba(120, 122, 123, 0.626)"
drag, startPoint x: 193, startPoint y: 85, endPoint x: 194, endPoint y: 93, distance: 7.7
click at [194, 93] on div at bounding box center [193, 92] width 3 height 3
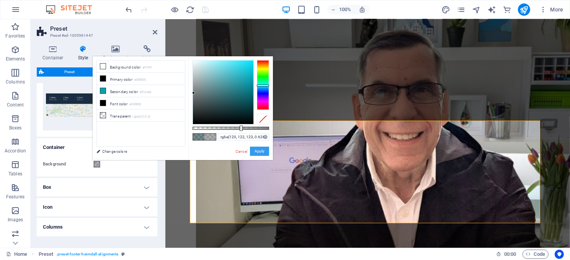
click at [256, 150] on button "Apply" at bounding box center [259, 151] width 19 height 9
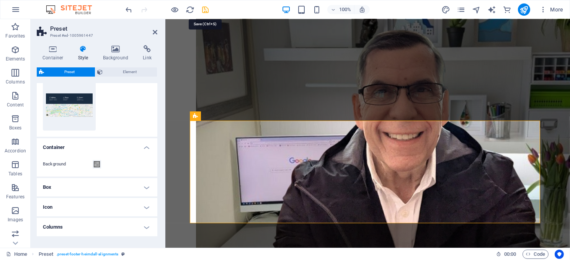
click at [204, 7] on icon "save" at bounding box center [205, 9] width 9 height 9
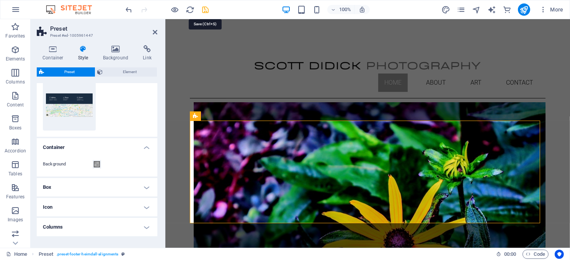
select select "px"
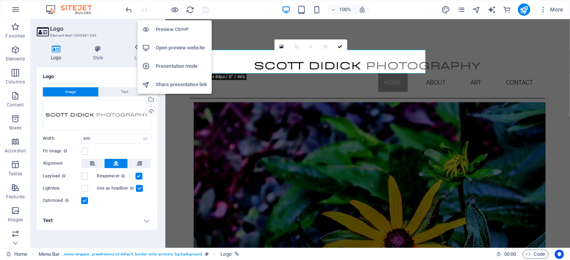
click at [165, 31] on h6 "Preview Ctrl+P" at bounding box center [181, 29] width 51 height 9
